Goal: Entertainment & Leisure: Browse casually

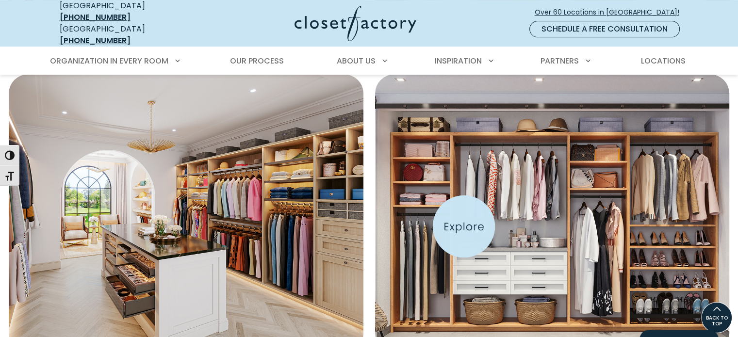
scroll to position [340, 0]
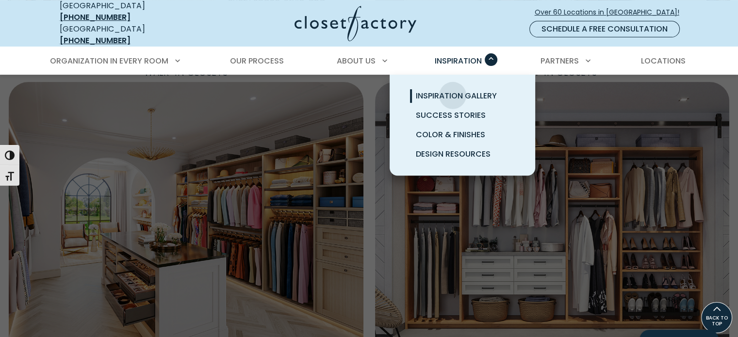
click at [453, 90] on span "Inspiration Gallery" at bounding box center [456, 95] width 81 height 11
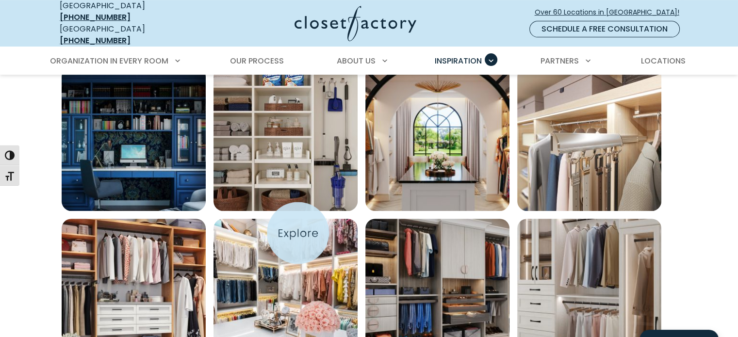
scroll to position [437, 0]
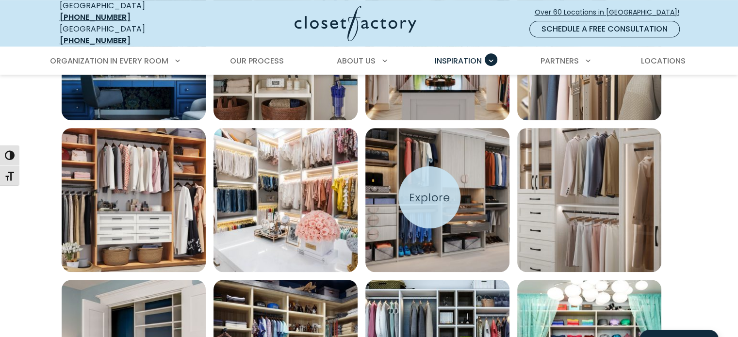
click at [430, 198] on img "Open inspiration gallery to preview enlarged image" at bounding box center [437, 200] width 144 height 144
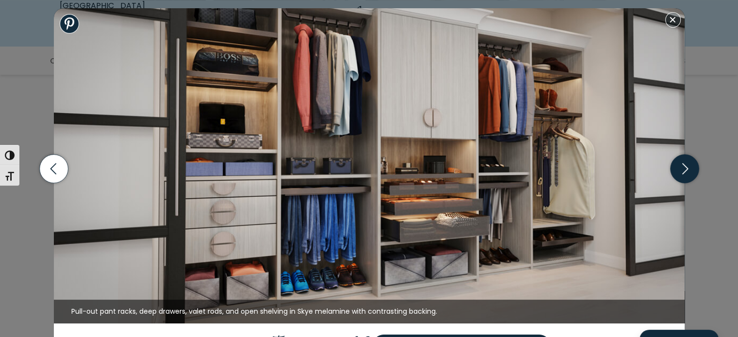
click at [691, 165] on icon "button" at bounding box center [684, 168] width 29 height 29
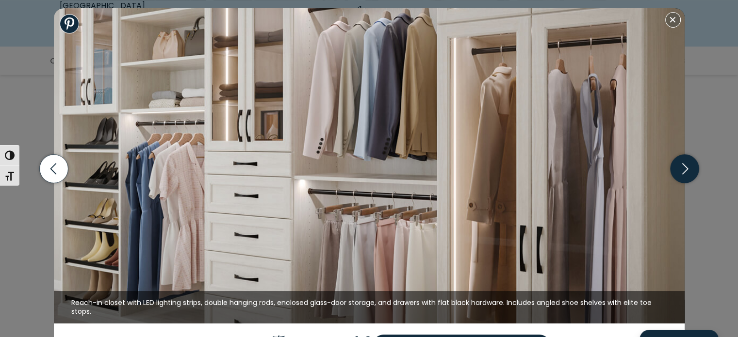
click at [691, 165] on icon "button" at bounding box center [684, 168] width 29 height 29
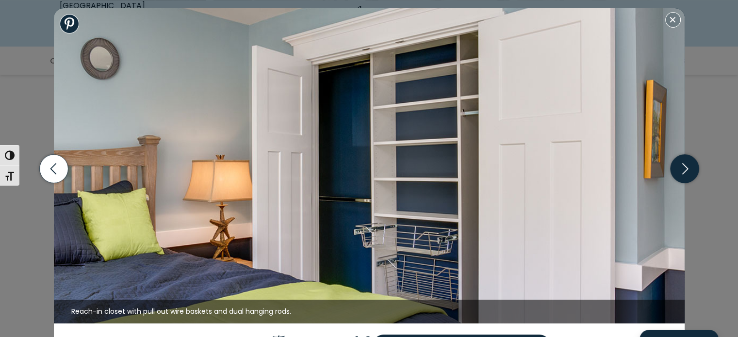
click at [691, 165] on icon "button" at bounding box center [684, 168] width 29 height 29
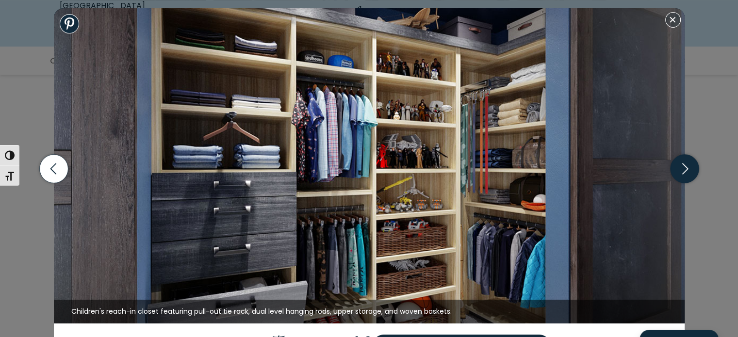
click at [691, 165] on icon "button" at bounding box center [684, 168] width 29 height 29
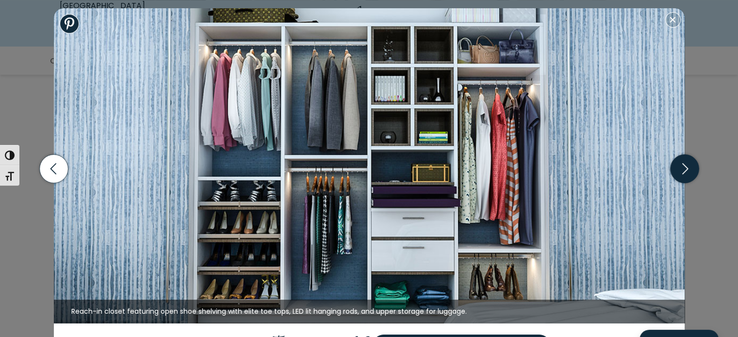
click at [688, 168] on icon "button" at bounding box center [684, 168] width 29 height 29
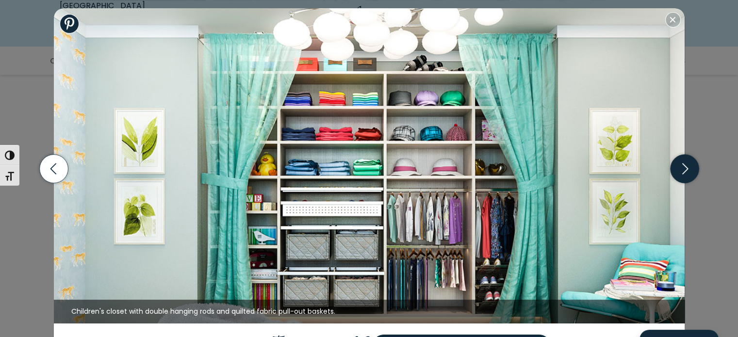
click at [688, 168] on icon "button" at bounding box center [684, 168] width 29 height 29
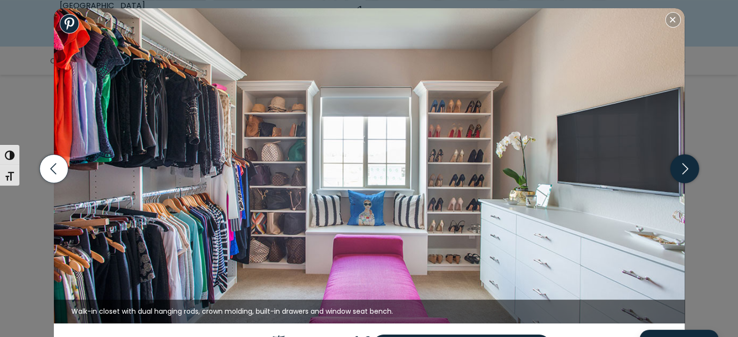
click at [687, 167] on icon "button" at bounding box center [685, 168] width 6 height 11
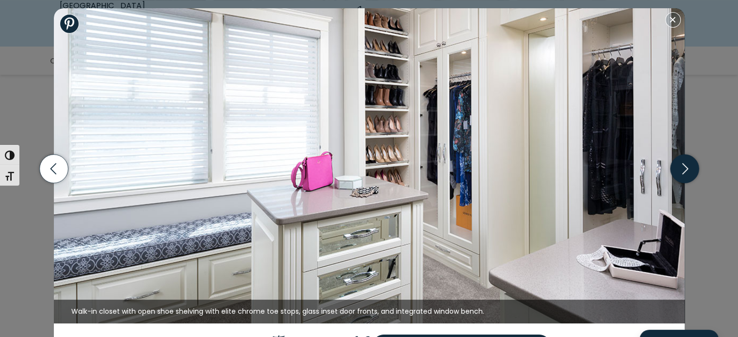
click at [687, 167] on icon "button" at bounding box center [685, 168] width 6 height 11
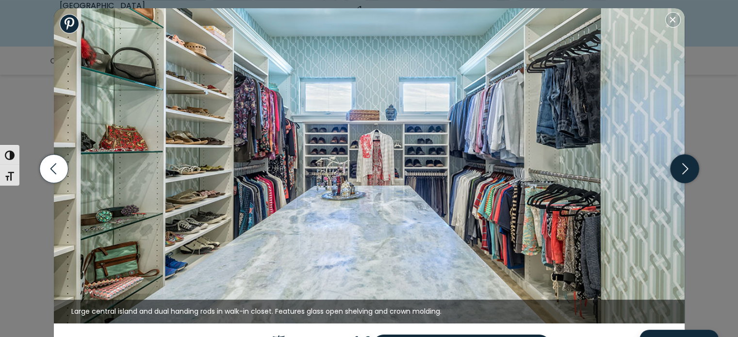
click at [687, 167] on icon "button" at bounding box center [685, 168] width 6 height 11
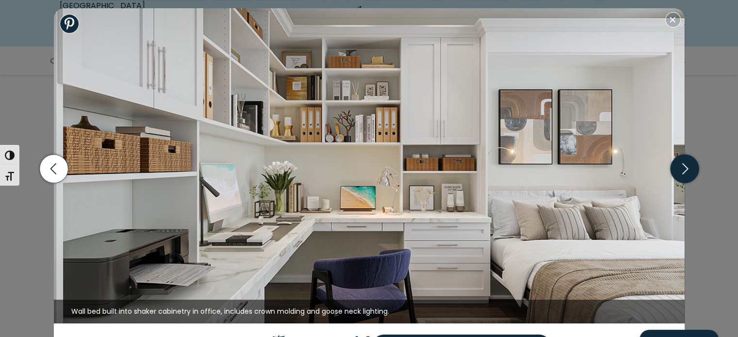
click at [687, 167] on icon "button" at bounding box center [685, 168] width 6 height 11
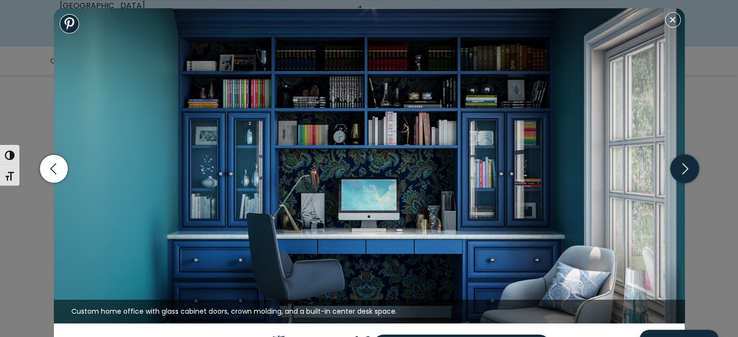
click at [687, 167] on icon "button" at bounding box center [685, 168] width 6 height 11
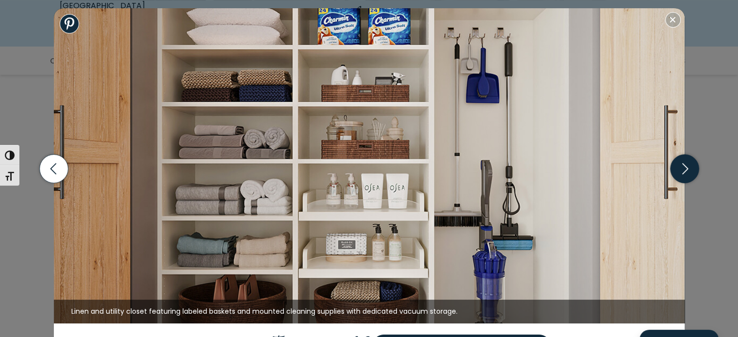
click at [687, 167] on icon "button" at bounding box center [685, 168] width 6 height 11
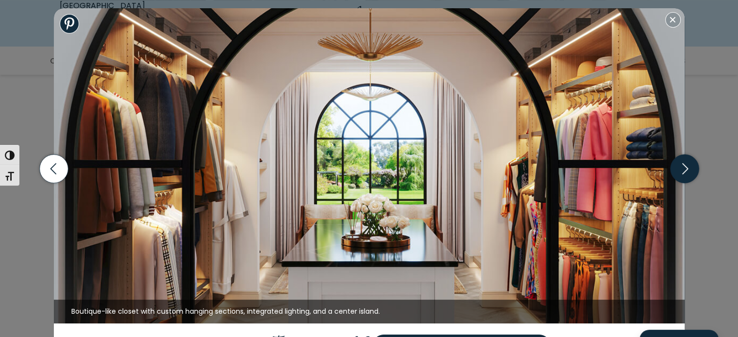
click at [685, 172] on icon "button" at bounding box center [684, 168] width 29 height 29
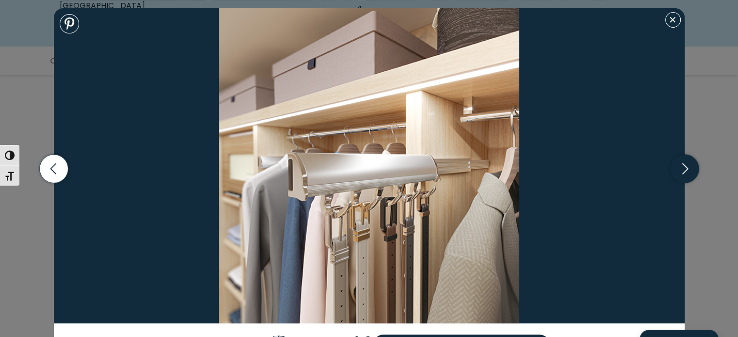
click at [685, 170] on icon "button" at bounding box center [685, 168] width 6 height 11
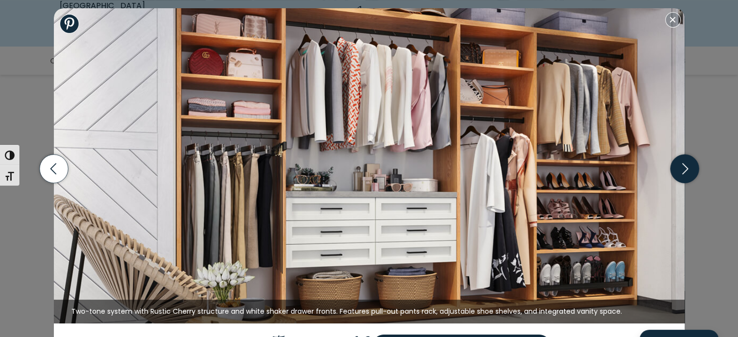
click at [685, 170] on icon "button" at bounding box center [685, 168] width 6 height 11
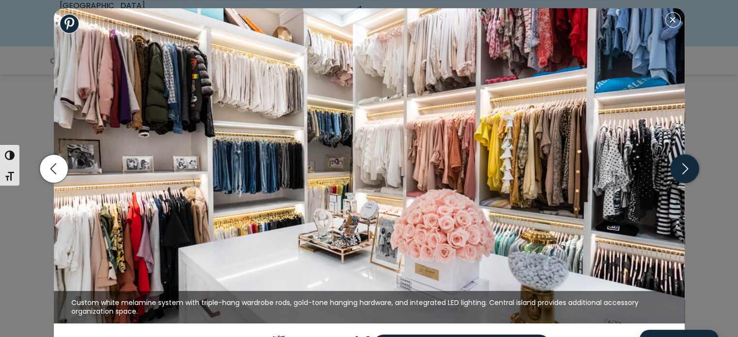
click at [685, 170] on icon "button" at bounding box center [685, 168] width 6 height 11
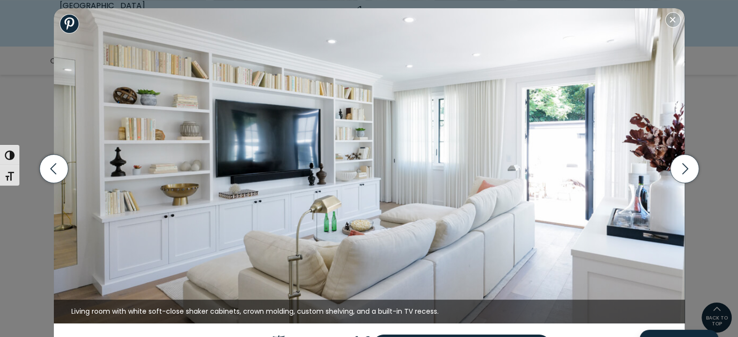
scroll to position [485, 0]
click at [675, 23] on button "Close modal" at bounding box center [673, 20] width 16 height 16
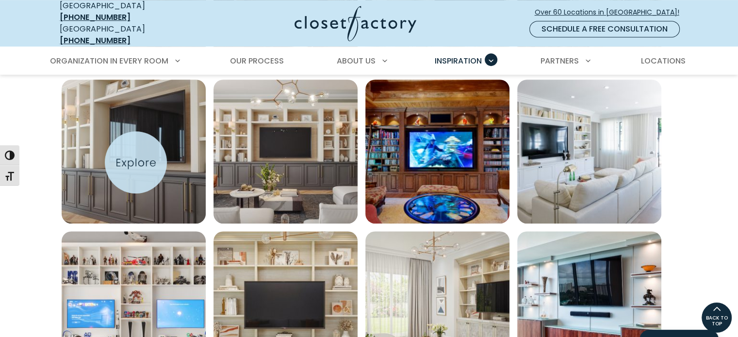
click at [136, 163] on img "Open inspiration gallery to preview enlarged image" at bounding box center [134, 152] width 144 height 144
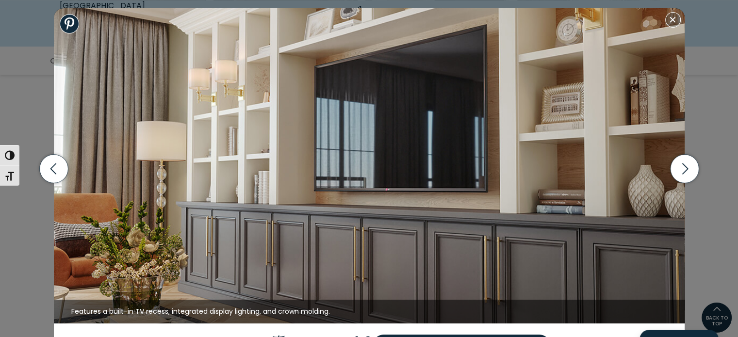
click at [299, 243] on img at bounding box center [369, 165] width 631 height 315
click at [689, 171] on icon "button" at bounding box center [684, 168] width 29 height 29
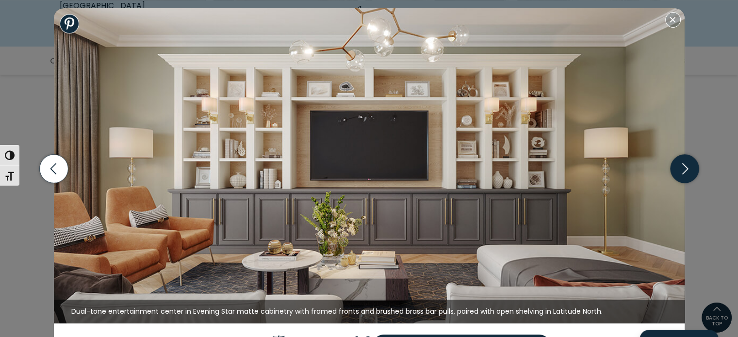
click at [680, 171] on icon "button" at bounding box center [684, 168] width 29 height 29
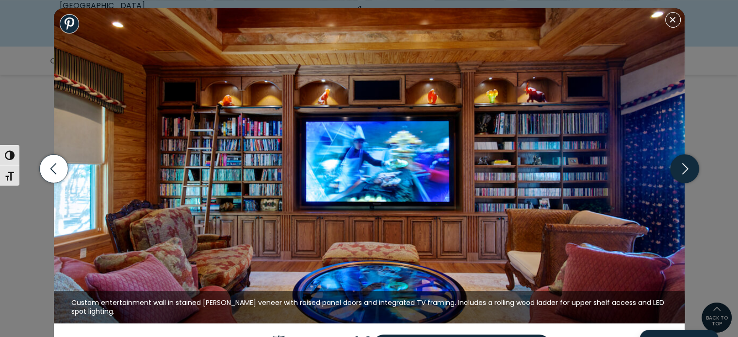
click at [681, 168] on icon "button" at bounding box center [684, 168] width 29 height 29
